Goal: Information Seeking & Learning: Find specific fact

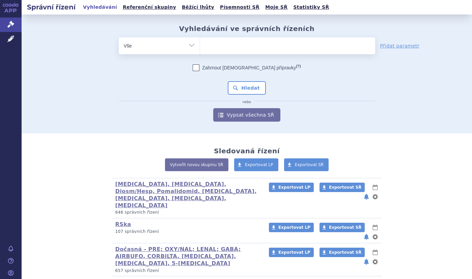
click at [236, 49] on ul at bounding box center [287, 44] width 175 height 14
click at [200, 49] on select at bounding box center [200, 45] width 0 height 17
type input "ga"
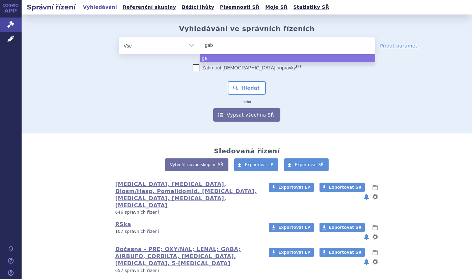
type input "gaba"
type input "gabano"
type input "gabanox"
select select "gabanox"
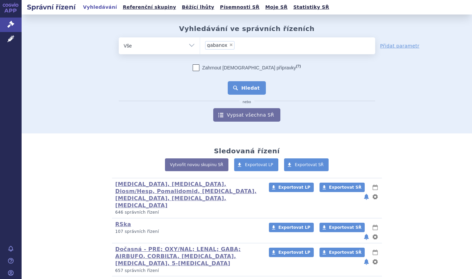
click at [251, 86] on button "Hledat" at bounding box center [247, 87] width 38 height 13
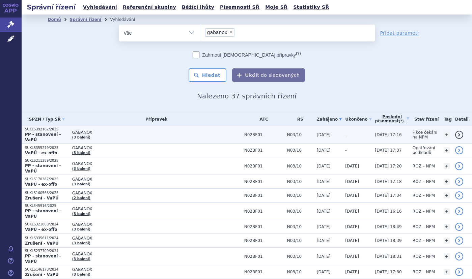
click at [60, 129] on p "SUKLS392162/2025" at bounding box center [47, 129] width 44 height 5
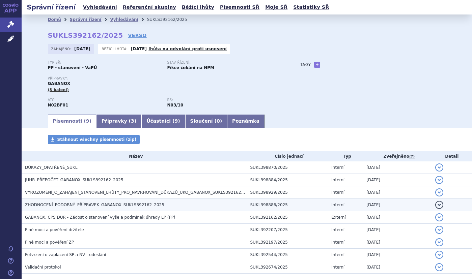
click at [71, 204] on span "ZHODNOCENÍ_PODOBNÝ_PŘÍPRAVEK_GABANOX_SUKLS392162_2025" at bounding box center [94, 205] width 139 height 5
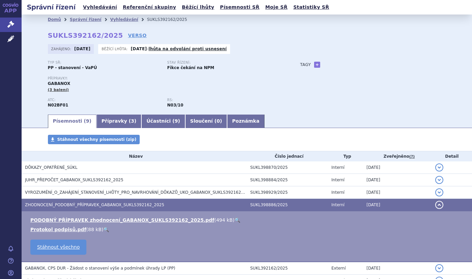
click at [235, 220] on link "🔍" at bounding box center [238, 220] width 6 height 5
